Goal: Navigation & Orientation: Find specific page/section

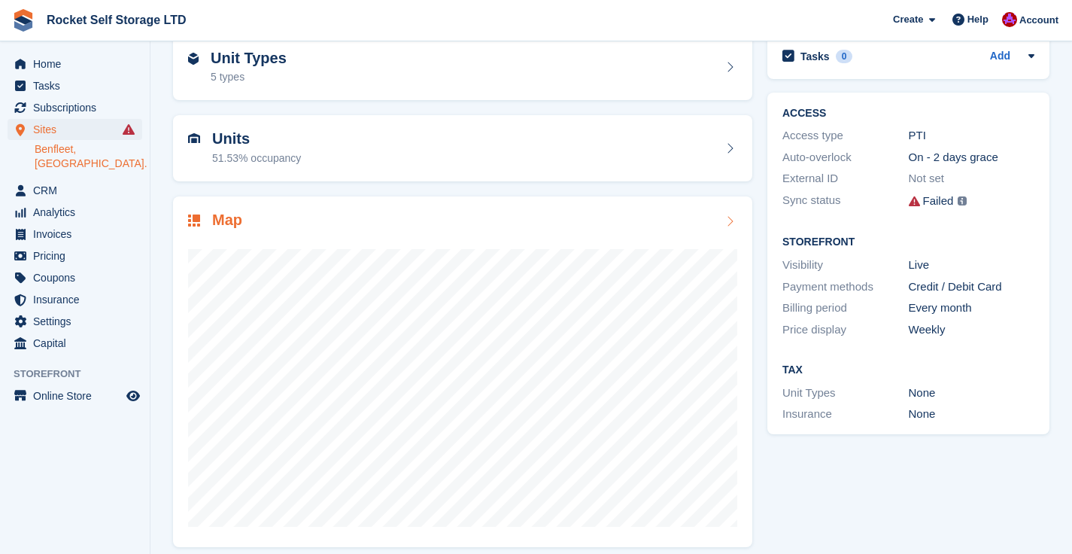
scroll to position [88, 0]
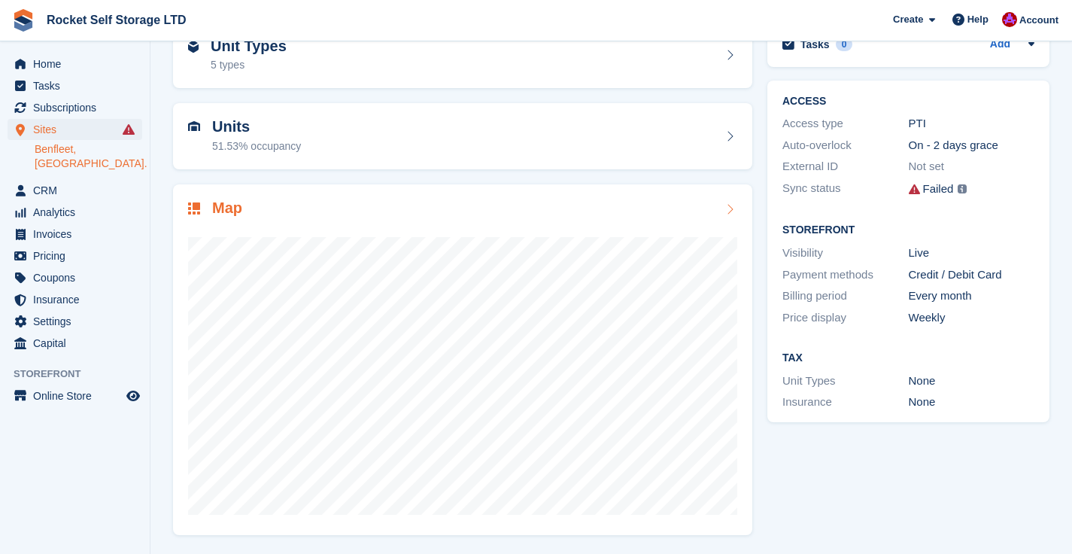
click at [729, 207] on icon at bounding box center [729, 209] width 15 height 12
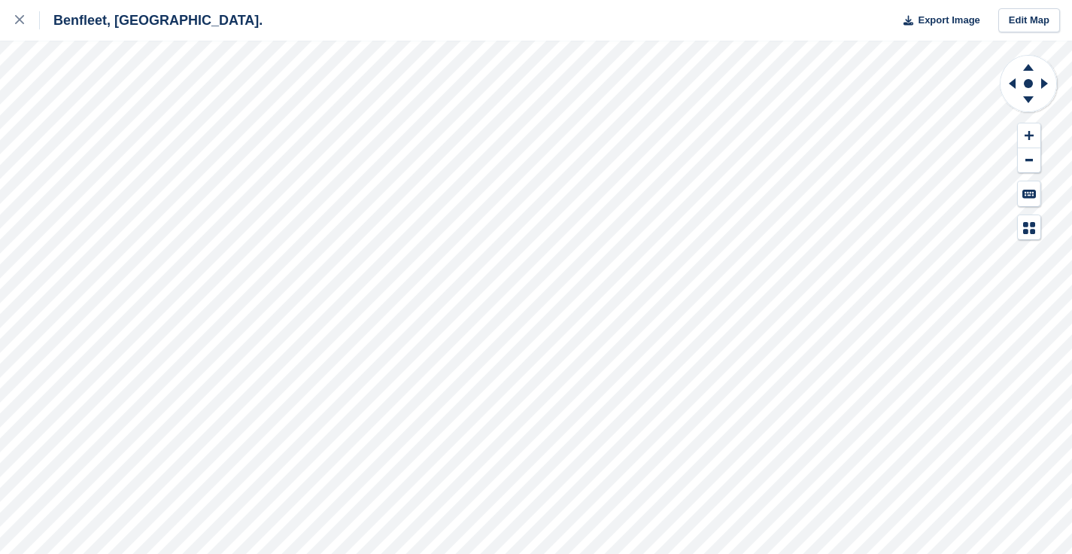
click at [200, 23] on div "Benfleet, Essex. Export Image Edit Map" at bounding box center [536, 20] width 1072 height 41
click at [22, 24] on icon at bounding box center [19, 19] width 9 height 9
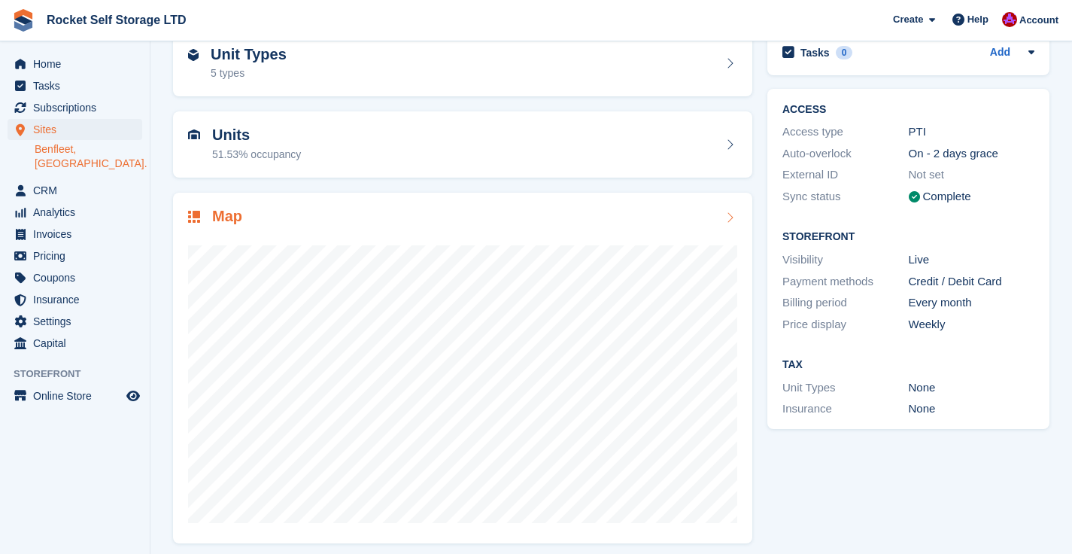
scroll to position [88, 0]
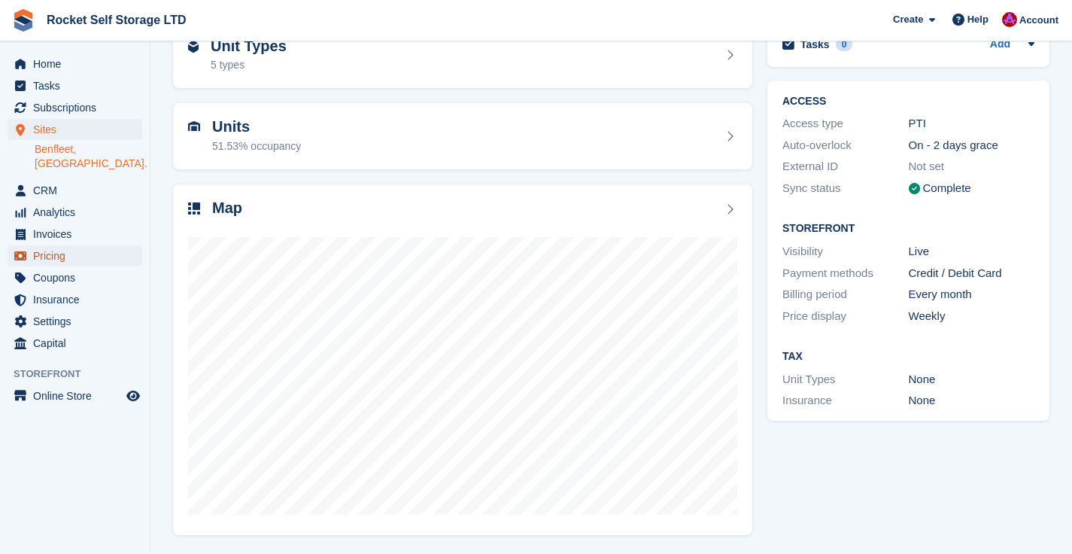
click at [56, 245] on span "Pricing" at bounding box center [78, 255] width 90 height 21
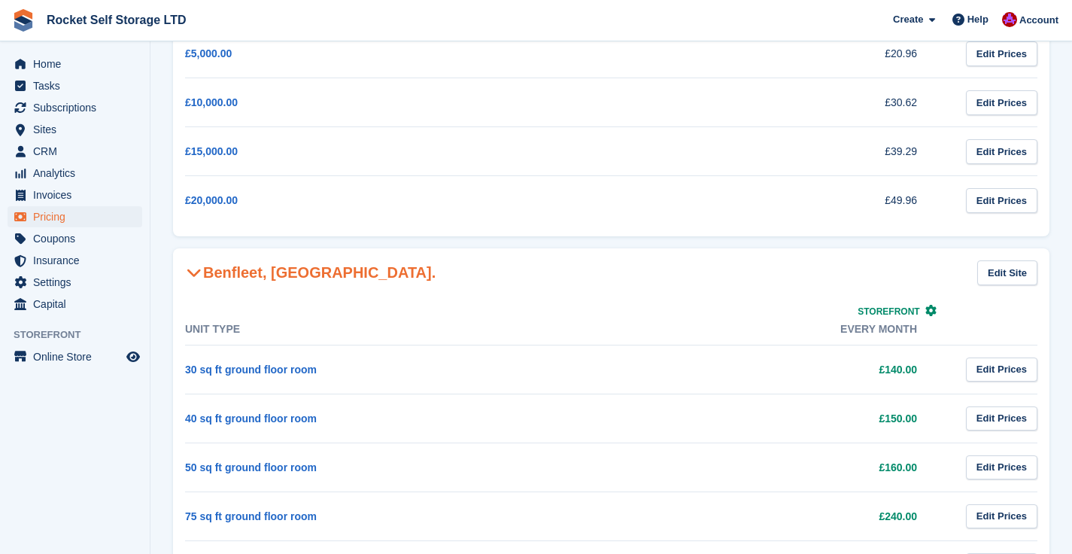
scroll to position [323, 0]
